Goal: Transaction & Acquisition: Purchase product/service

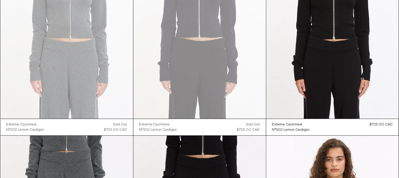
scroll to position [11, 0]
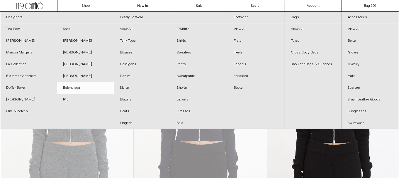
click at [79, 88] on link "Balenciaga" at bounding box center [85, 88] width 57 height 12
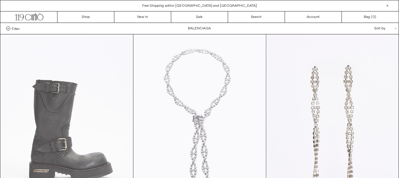
click at [108, 107] on at bounding box center [67, 133] width 133 height 199
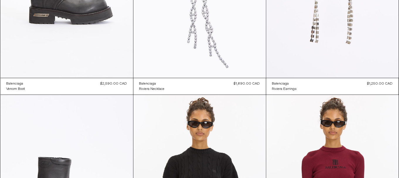
scroll to position [311, 0]
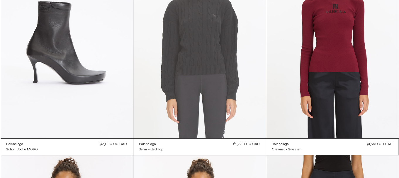
click at [188, 68] on at bounding box center [200, 38] width 133 height 199
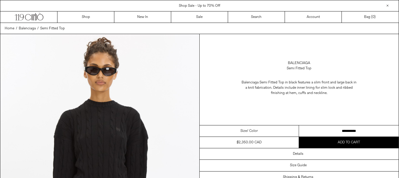
click at [340, 130] on select "**********" at bounding box center [349, 130] width 100 height 11
